Goal: Entertainment & Leisure: Consume media (video, audio)

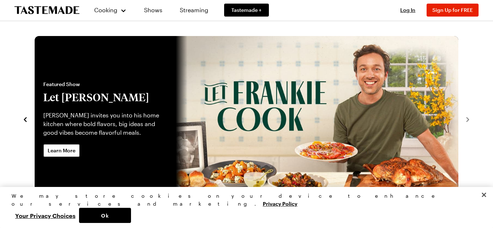
click at [35, 86] on link "Let Frankie Cook" at bounding box center [35, 119] width 0 height 166
click at [35, 123] on link "Let Frankie Cook" at bounding box center [35, 119] width 0 height 166
